Goal: Navigation & Orientation: Find specific page/section

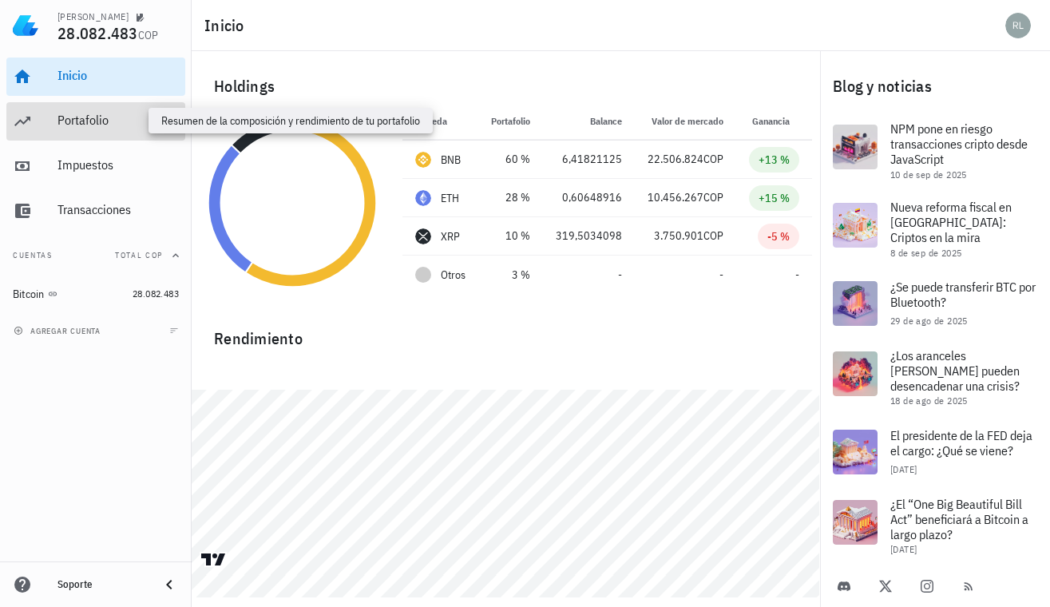
click at [105, 122] on div "Portafolio" at bounding box center [118, 120] width 121 height 15
